Goal: Information Seeking & Learning: Learn about a topic

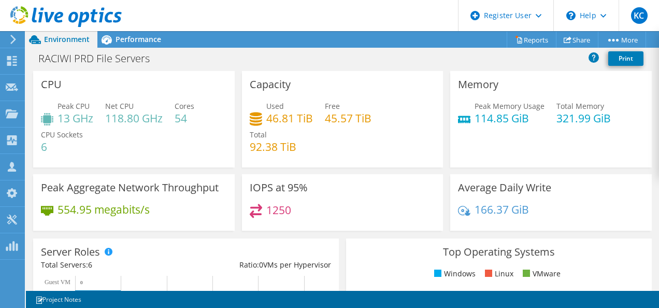
scroll to position [154, 0]
click at [118, 42] on span "Performance" at bounding box center [139, 39] width 46 height 10
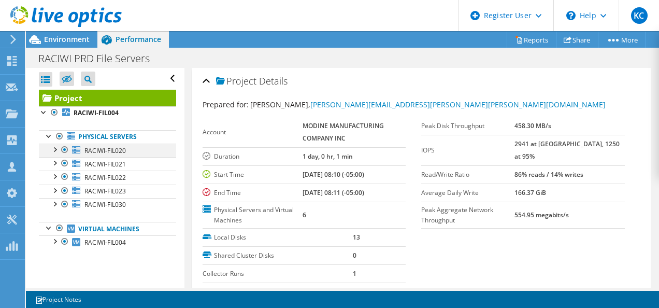
click at [60, 149] on div at bounding box center [65, 150] width 10 height 12
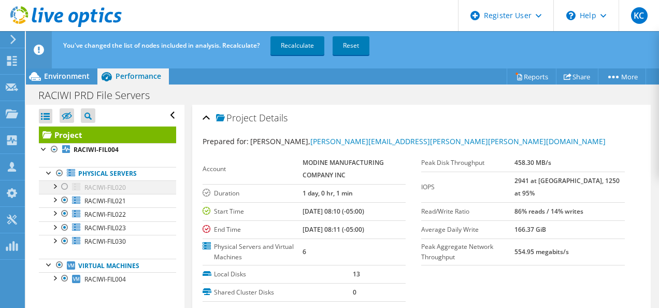
click at [66, 183] on div at bounding box center [65, 186] width 10 height 12
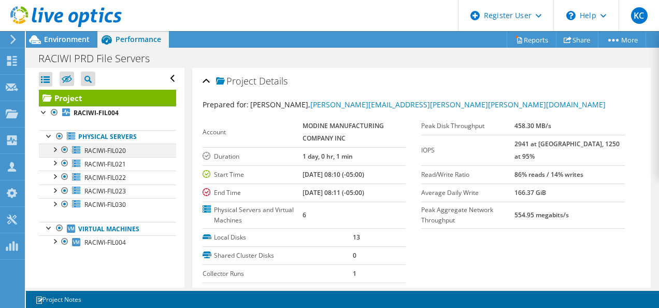
click at [57, 152] on div at bounding box center [54, 149] width 10 height 10
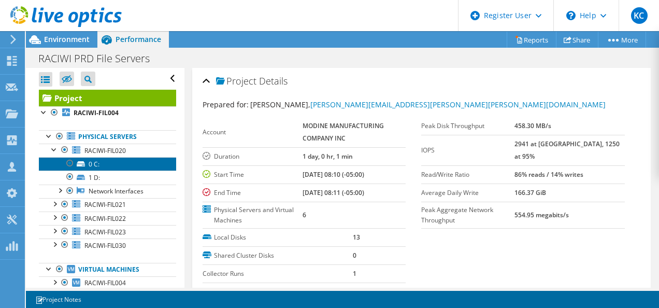
click at [82, 166] on link "0 C:" at bounding box center [107, 163] width 137 height 13
